Goal: Transaction & Acquisition: Book appointment/travel/reservation

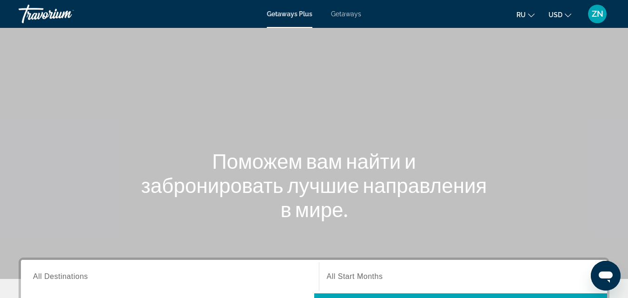
click at [349, 13] on span "Getaways" at bounding box center [346, 13] width 30 height 7
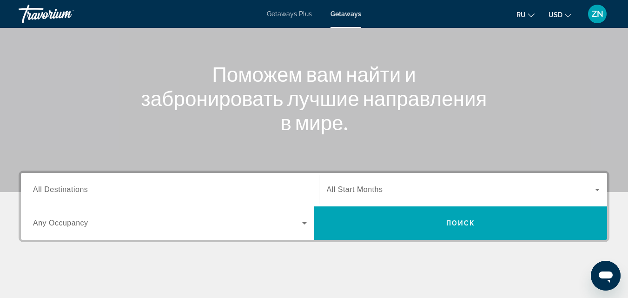
scroll to position [95, 0]
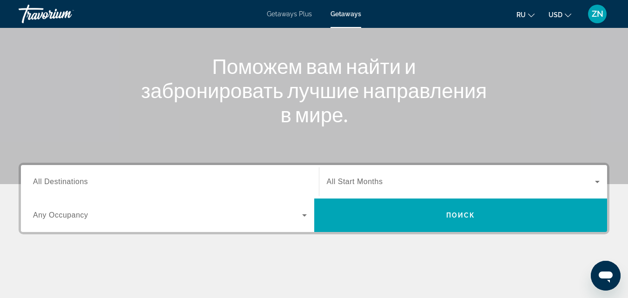
click at [127, 192] on div "Search widget" at bounding box center [170, 182] width 274 height 27
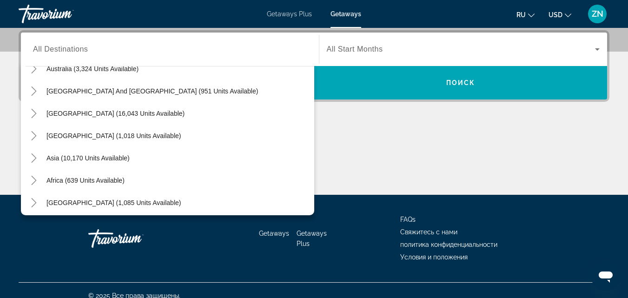
scroll to position [151, 0]
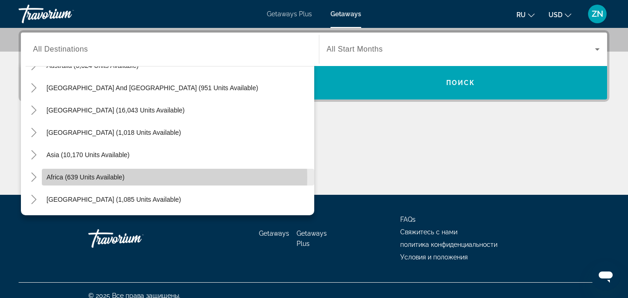
click at [95, 178] on span "Africa (639 units available)" at bounding box center [85, 176] width 78 height 7
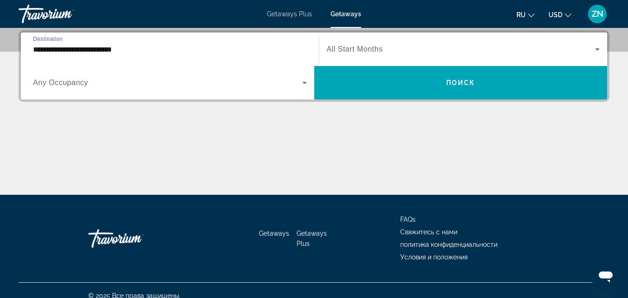
click at [193, 46] on input "**********" at bounding box center [170, 49] width 274 height 11
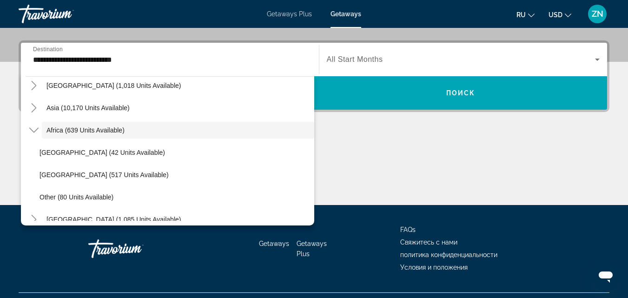
scroll to position [218, 0]
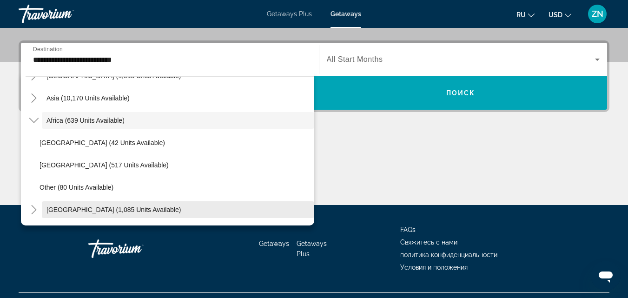
click at [127, 210] on span "[GEOGRAPHIC_DATA] (1,085 units available)" at bounding box center [113, 209] width 134 height 7
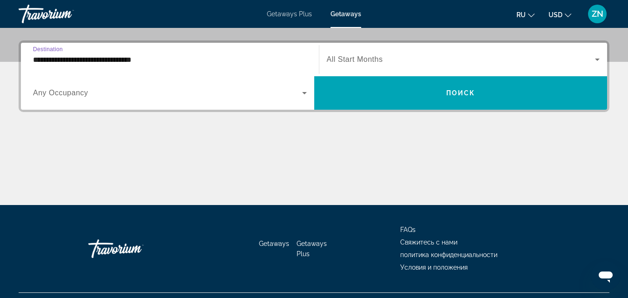
scroll to position [227, 0]
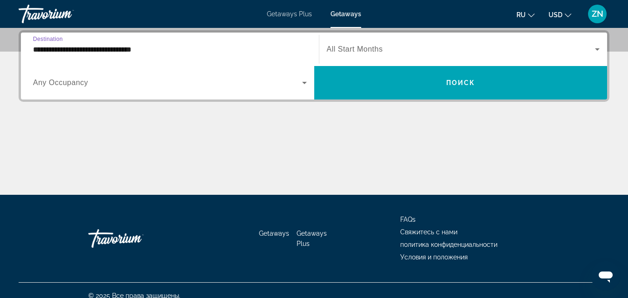
click at [169, 53] on input "**********" at bounding box center [170, 49] width 274 height 11
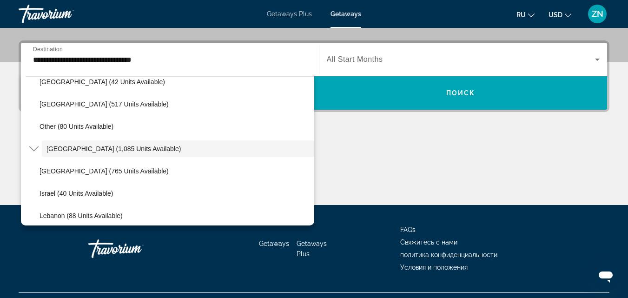
scroll to position [307, 0]
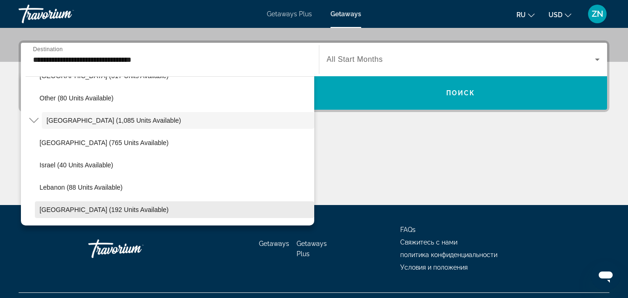
click at [140, 208] on span "[GEOGRAPHIC_DATA] (192 units available)" at bounding box center [104, 209] width 129 height 7
type input "**********"
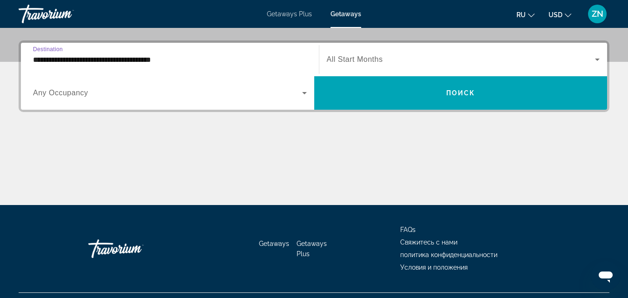
scroll to position [227, 0]
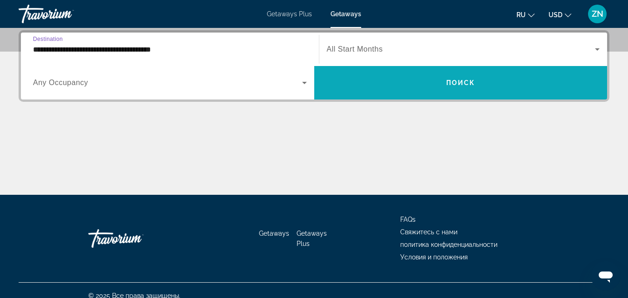
click at [387, 77] on span "Search widget" at bounding box center [460, 83] width 293 height 22
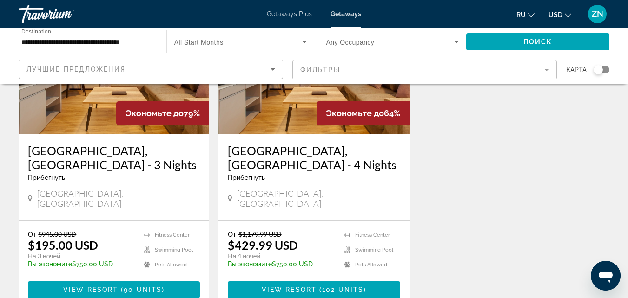
scroll to position [127, 0]
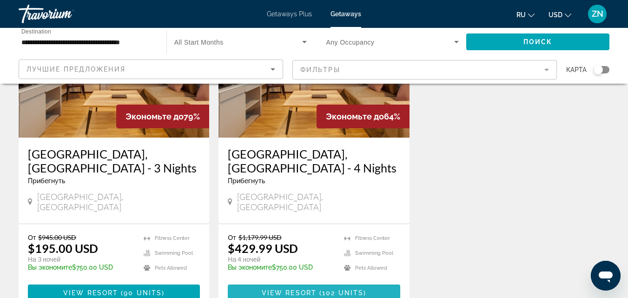
click at [251, 282] on span "Main content" at bounding box center [314, 293] width 172 height 22
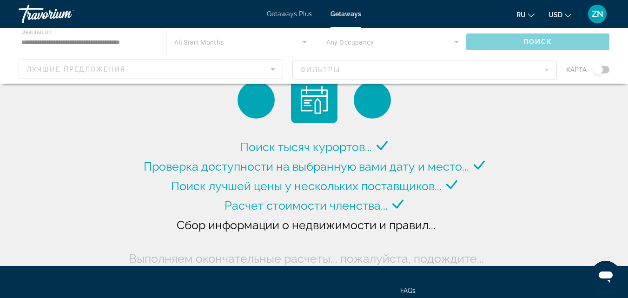
click at [152, 42] on div "Main content" at bounding box center [314, 56] width 628 height 56
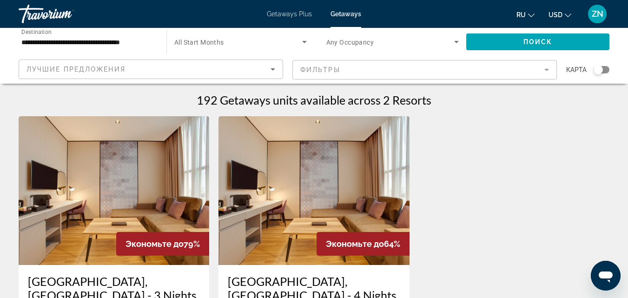
click at [159, 41] on div "**********" at bounding box center [88, 42] width 148 height 27
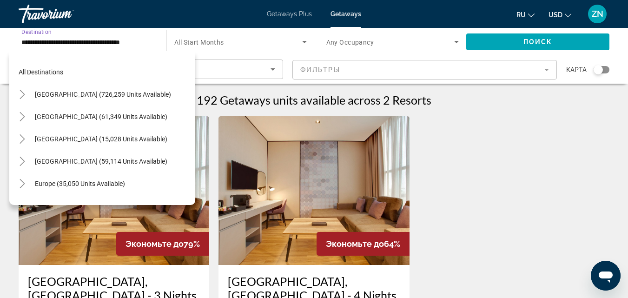
scroll to position [240, 0]
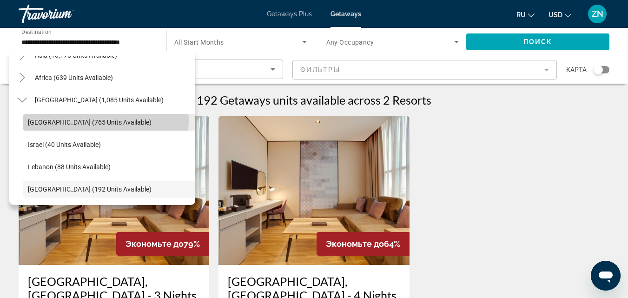
click at [67, 120] on span "[GEOGRAPHIC_DATA] (765 units available)" at bounding box center [90, 122] width 124 height 7
type input "**********"
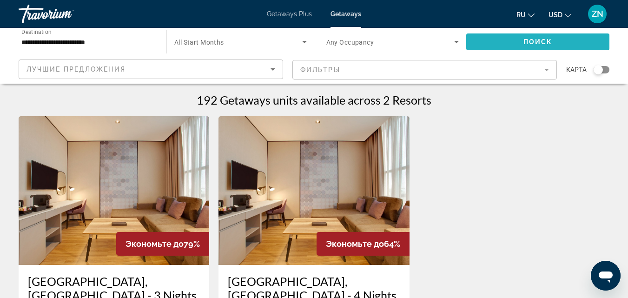
click at [484, 42] on span "Search widget" at bounding box center [537, 42] width 143 height 22
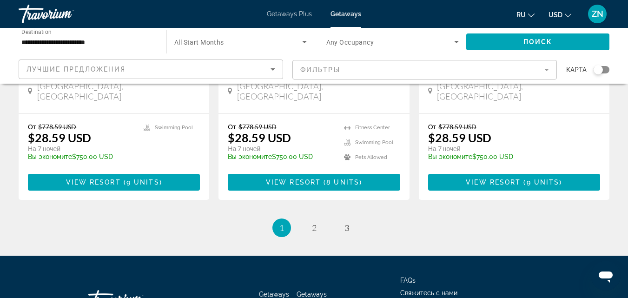
scroll to position [1225, 0]
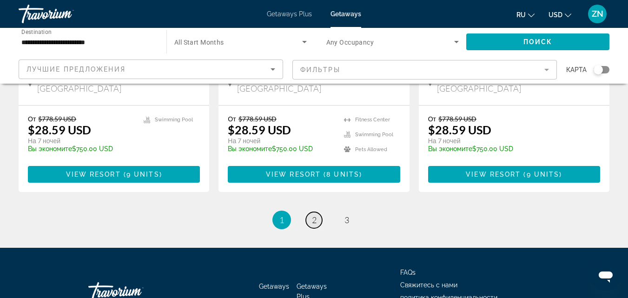
click at [313, 215] on span "2" at bounding box center [314, 220] width 5 height 10
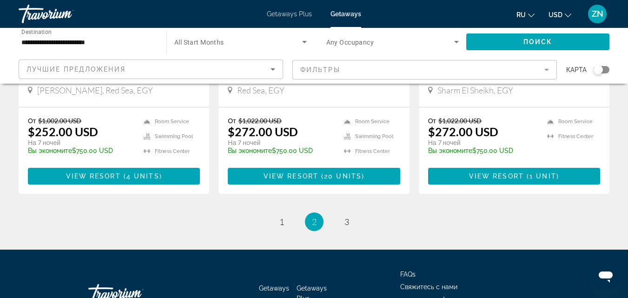
scroll to position [1228, 0]
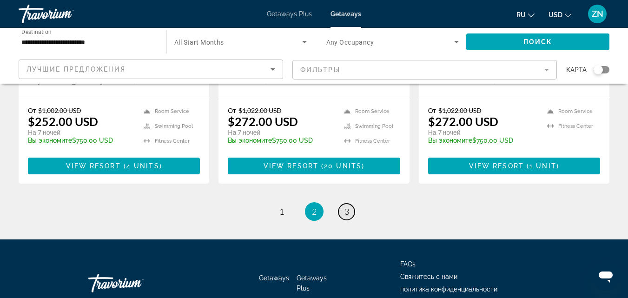
click at [348, 206] on span "3" at bounding box center [347, 211] width 5 height 10
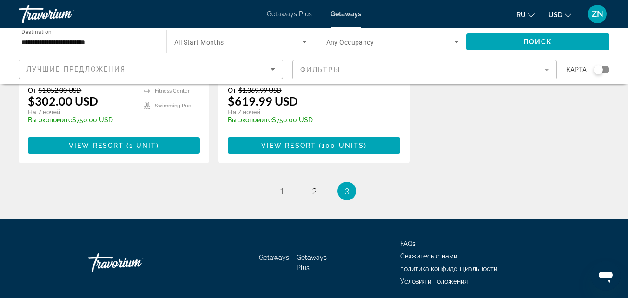
scroll to position [279, 0]
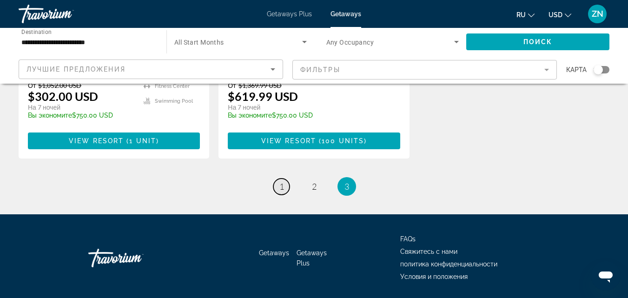
click at [283, 179] on link "page 1" at bounding box center [281, 187] width 16 height 16
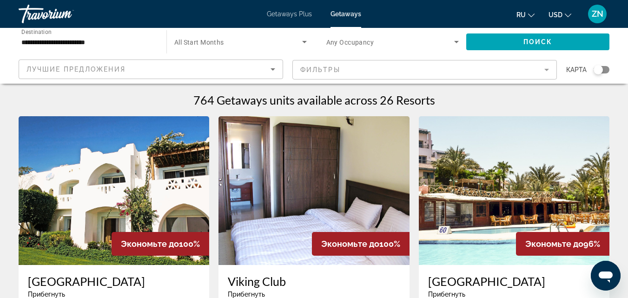
click at [139, 207] on img "Main content" at bounding box center [114, 190] width 191 height 149
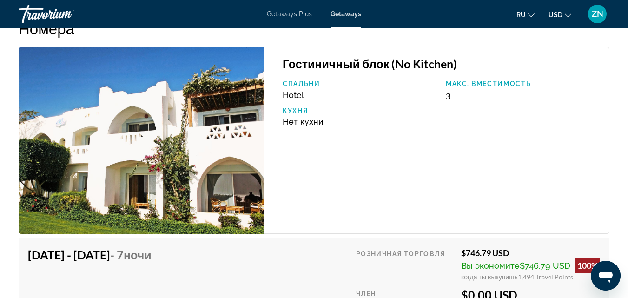
scroll to position [1695, 0]
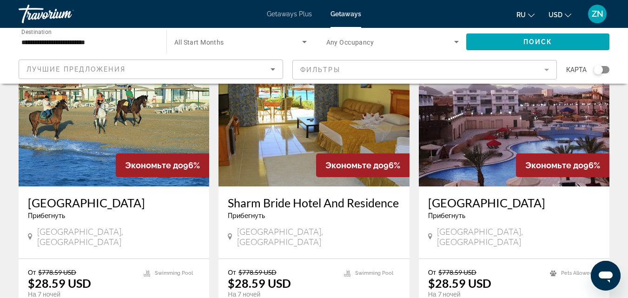
scroll to position [734, 0]
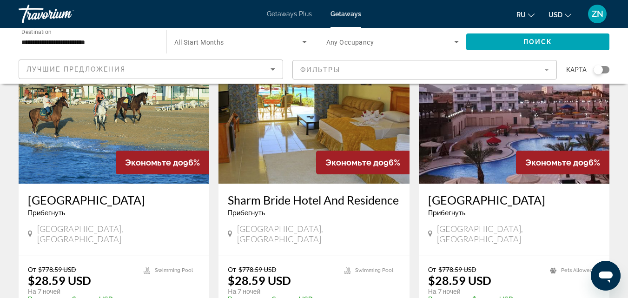
click at [475, 133] on img "Main content" at bounding box center [514, 109] width 191 height 149
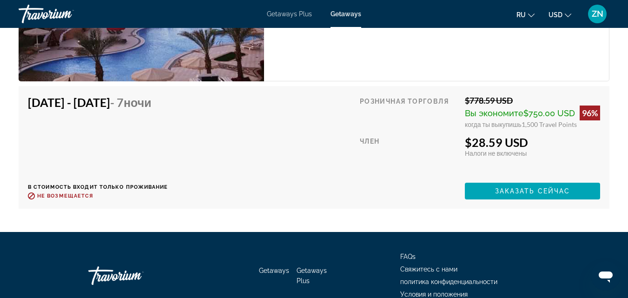
scroll to position [1589, 0]
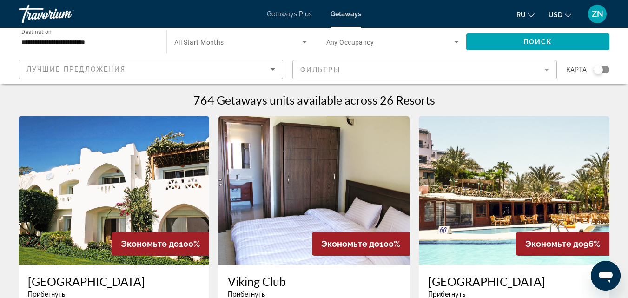
click at [120, 43] on input "**********" at bounding box center [87, 42] width 133 height 11
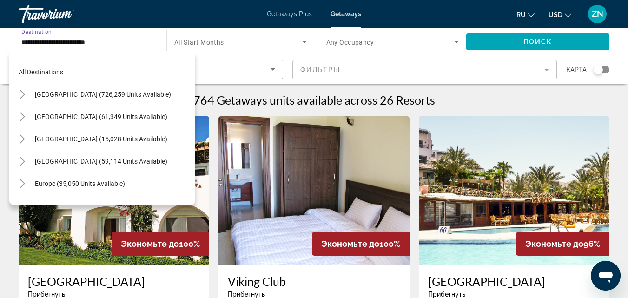
scroll to position [234, 0]
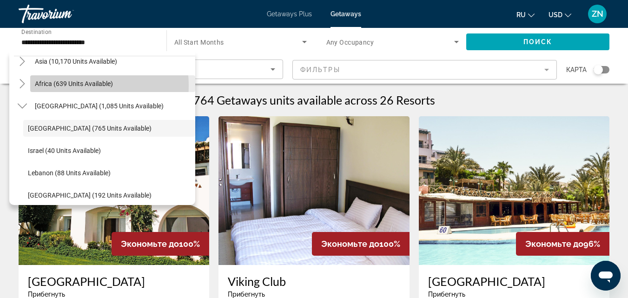
click at [70, 86] on span "Africa (639 units available)" at bounding box center [74, 83] width 78 height 7
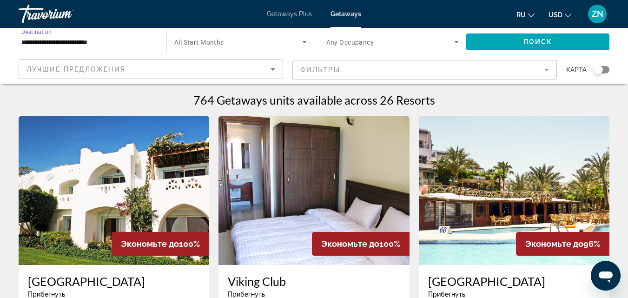
click at [121, 48] on div "**********" at bounding box center [87, 42] width 133 height 27
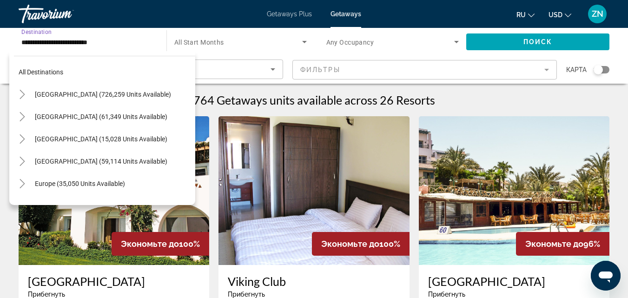
scroll to position [189, 0]
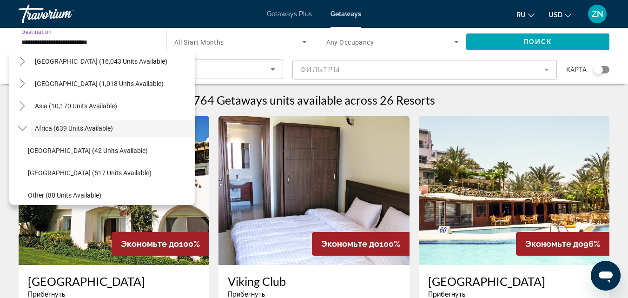
click at [119, 41] on input "**********" at bounding box center [87, 42] width 133 height 11
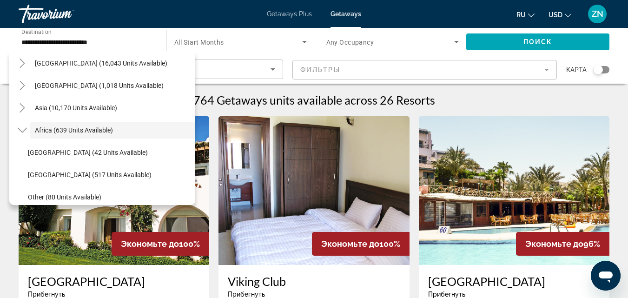
scroll to position [163, 0]
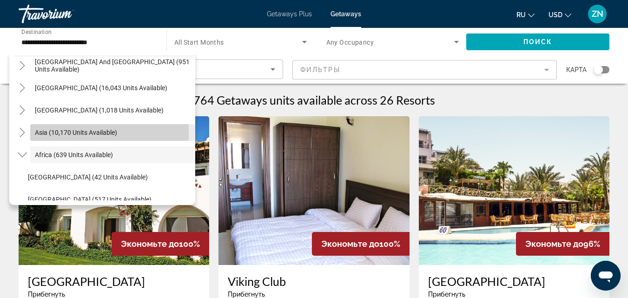
click at [59, 132] on span "Asia (10,170 units available)" at bounding box center [76, 132] width 82 height 7
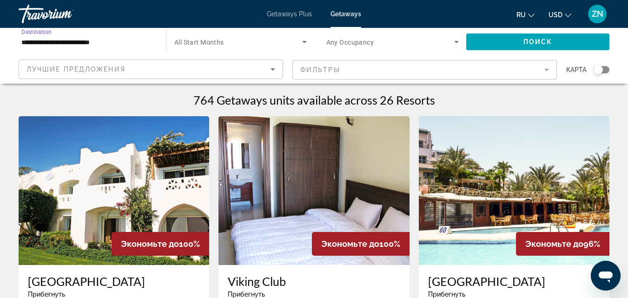
click at [120, 44] on input "**********" at bounding box center [87, 42] width 133 height 11
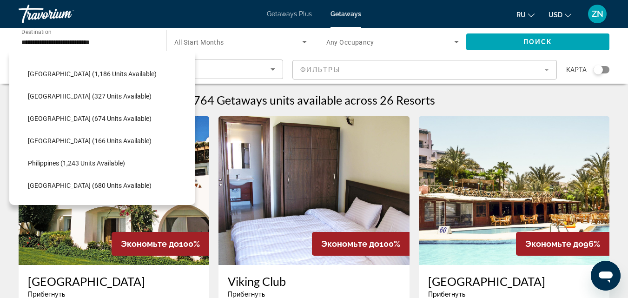
scroll to position [336, 0]
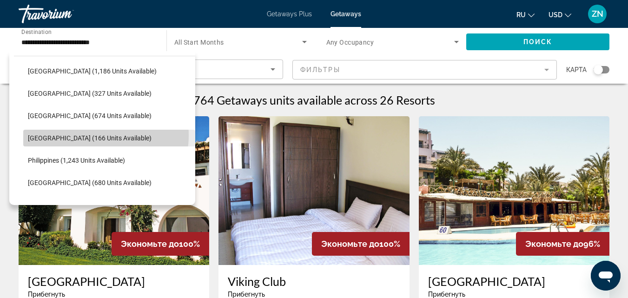
click at [93, 135] on span "[GEOGRAPHIC_DATA] (166 units available)" at bounding box center [90, 137] width 124 height 7
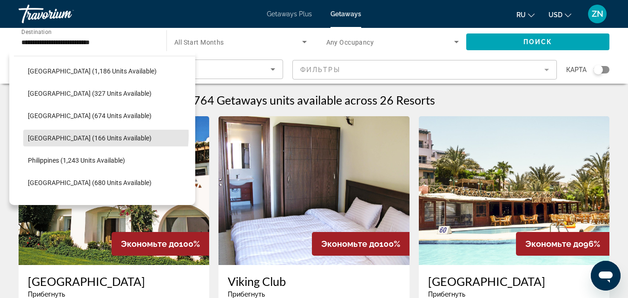
type input "**********"
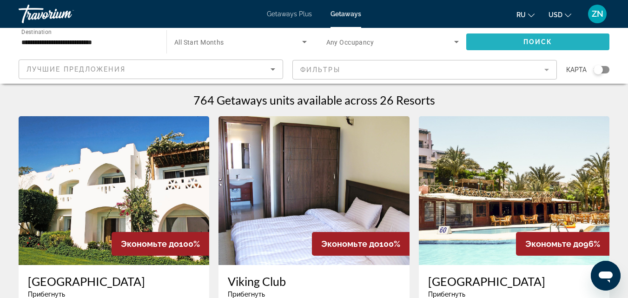
click at [478, 42] on span "Search widget" at bounding box center [537, 42] width 143 height 22
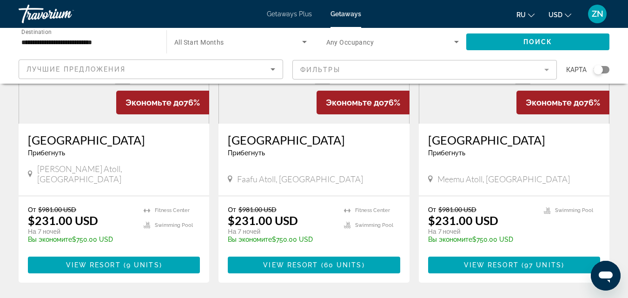
scroll to position [102, 0]
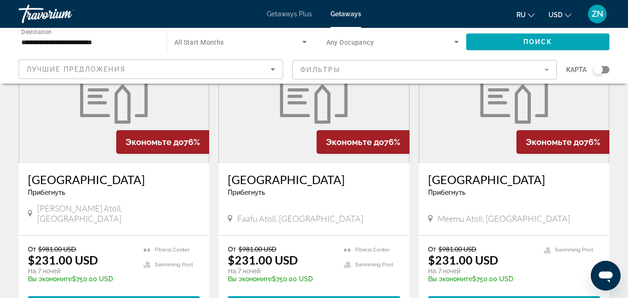
click at [118, 176] on h3 "[GEOGRAPHIC_DATA]" at bounding box center [114, 179] width 172 height 14
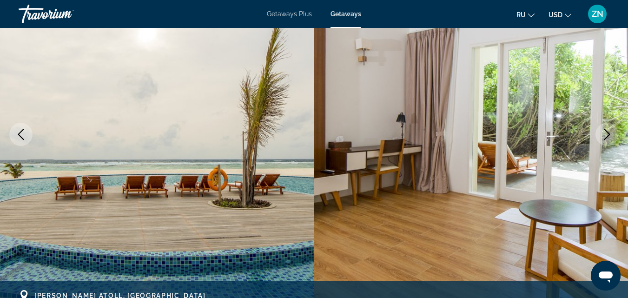
scroll to position [127, 0]
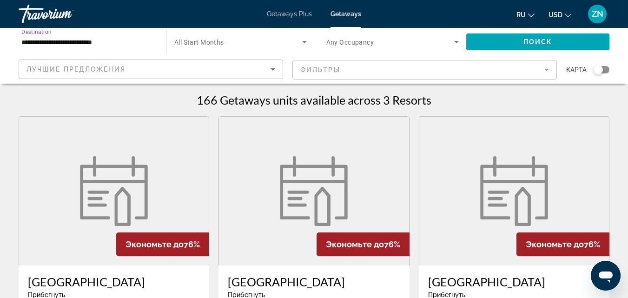
click at [119, 41] on input "**********" at bounding box center [87, 42] width 133 height 11
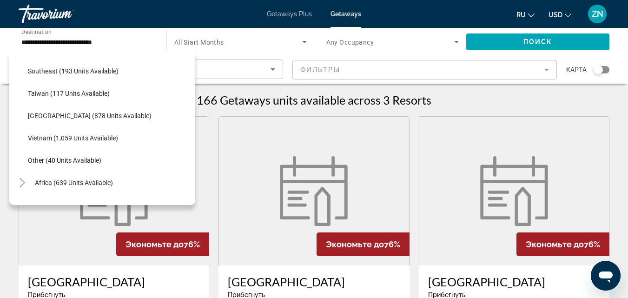
scroll to position [472, 0]
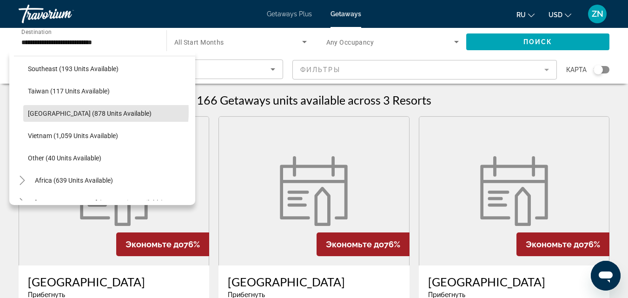
click at [80, 111] on span "[GEOGRAPHIC_DATA] (878 units available)" at bounding box center [90, 113] width 124 height 7
type input "**********"
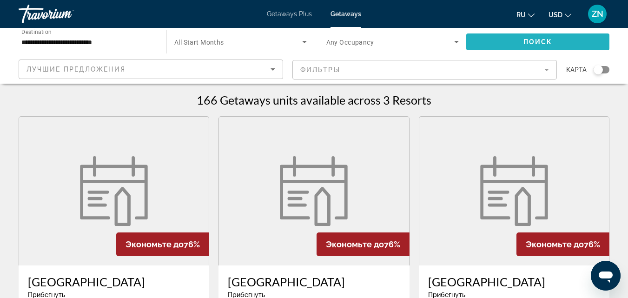
click at [514, 42] on span "Search widget" at bounding box center [537, 42] width 143 height 22
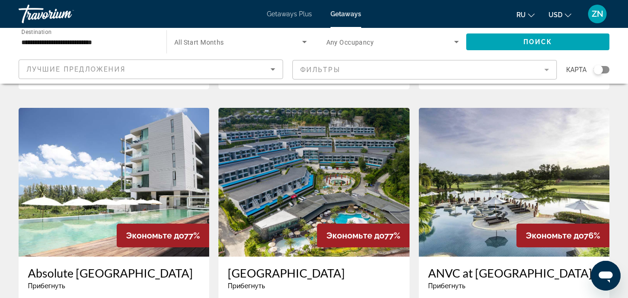
scroll to position [704, 0]
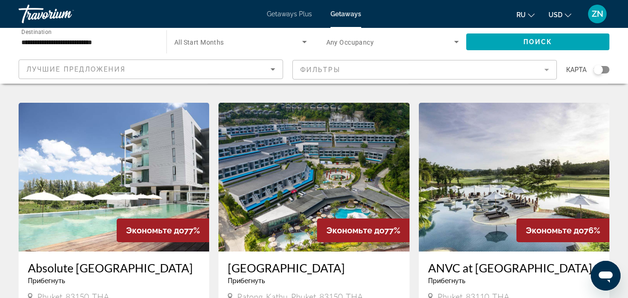
click at [539, 137] on img "Main content" at bounding box center [514, 177] width 191 height 149
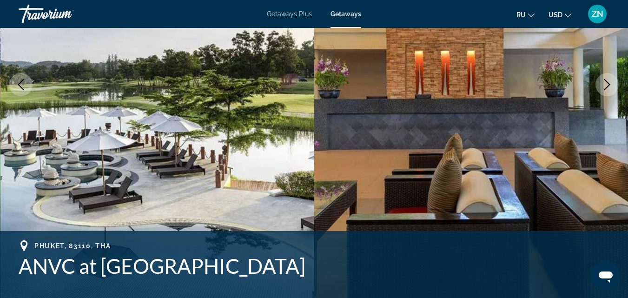
scroll to position [130, 0]
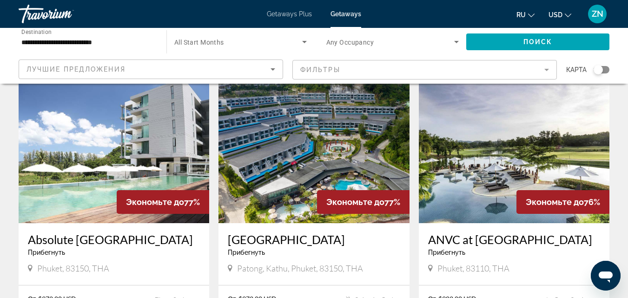
scroll to position [736, 0]
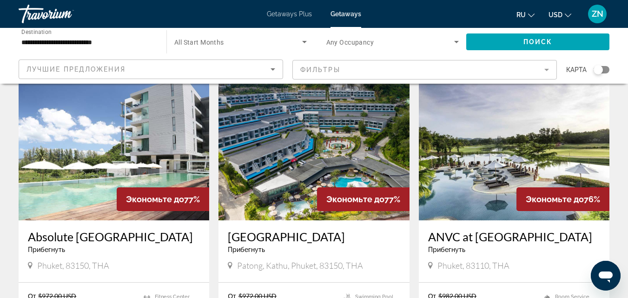
click at [299, 139] on img "Main content" at bounding box center [314, 146] width 191 height 149
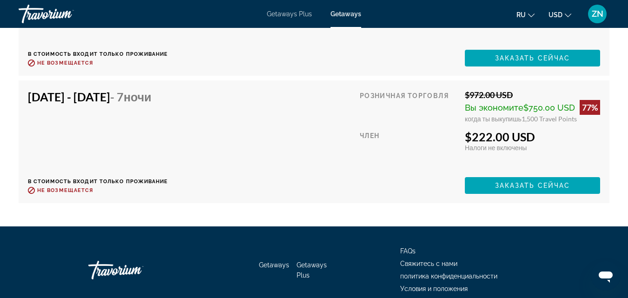
scroll to position [3221, 0]
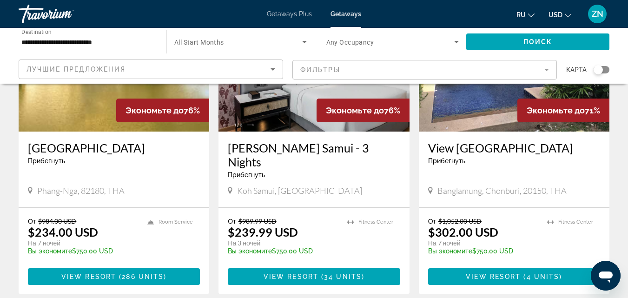
scroll to position [1148, 0]
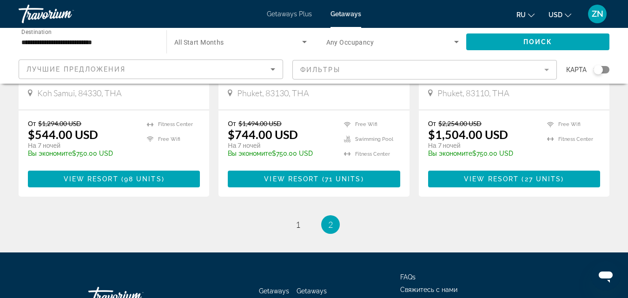
scroll to position [552, 0]
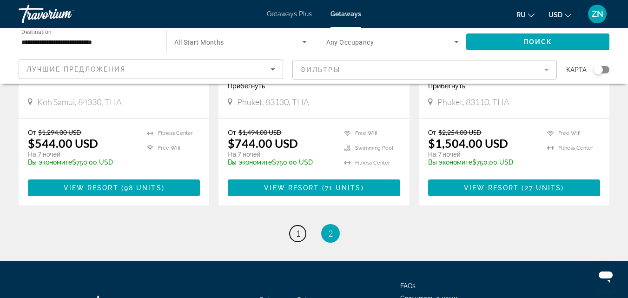
click at [298, 228] on span "1" at bounding box center [298, 233] width 5 height 10
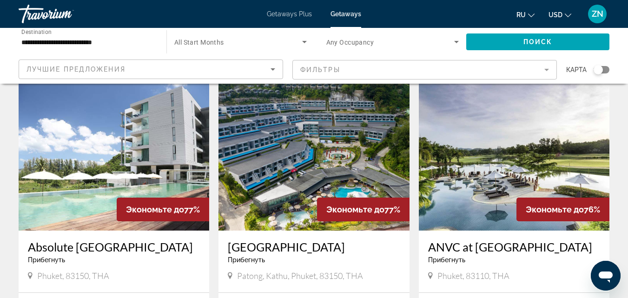
scroll to position [733, 0]
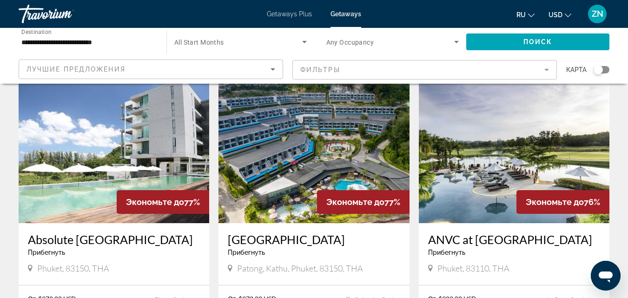
click at [115, 146] on img "Main content" at bounding box center [114, 148] width 191 height 149
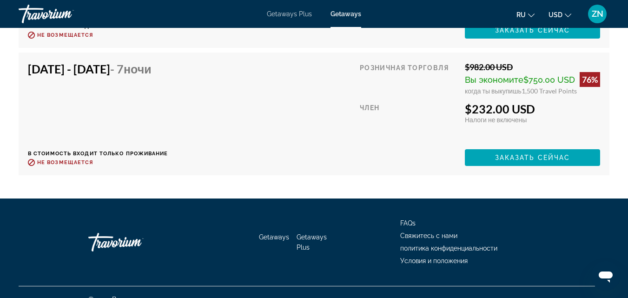
scroll to position [2597, 0]
